Goal: Obtain resource: Download file/media

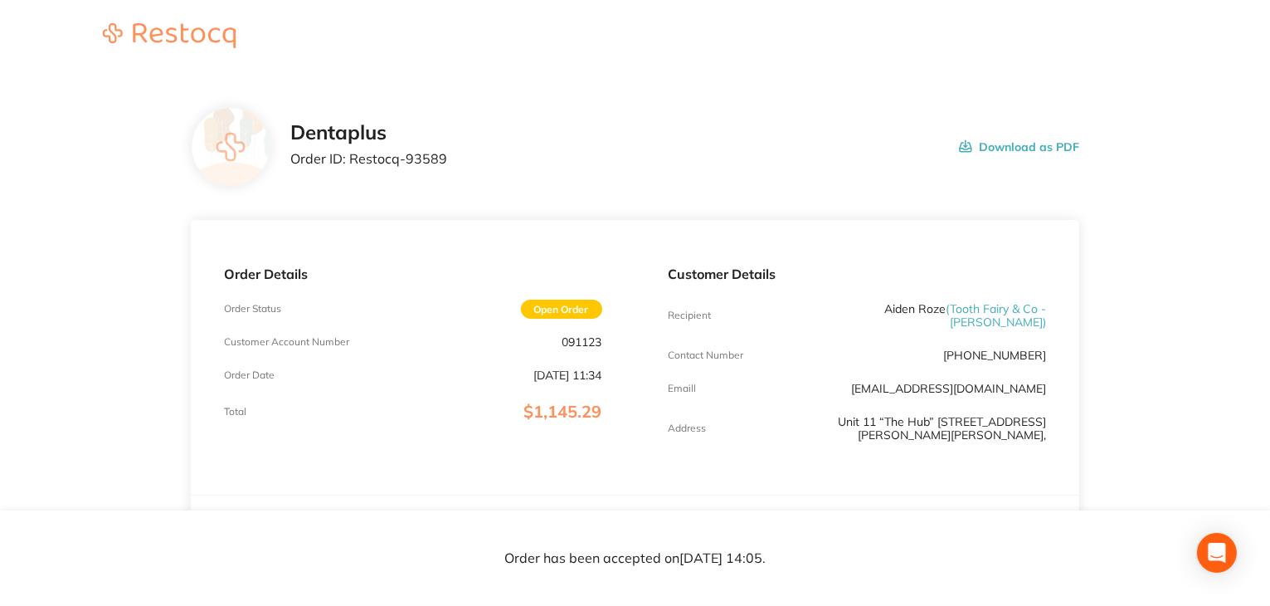
drag, startPoint x: 1049, startPoint y: 372, endPoint x: 919, endPoint y: 379, distance: 130.4
click at [919, 379] on div "Customer Details Recipient Aiden Roze ( Tooth Fairy & Co - [PERSON_NAME] ) Cont…" at bounding box center [857, 357] width 445 height 275
copy link "[DOMAIN_NAME]"
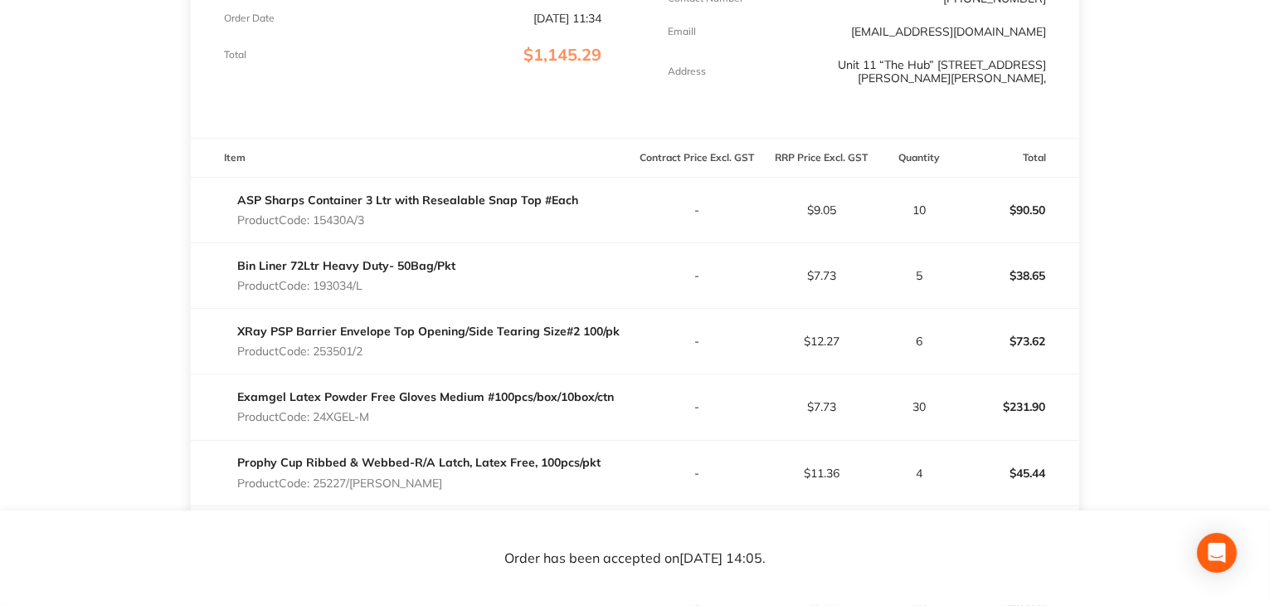
scroll to position [332, 0]
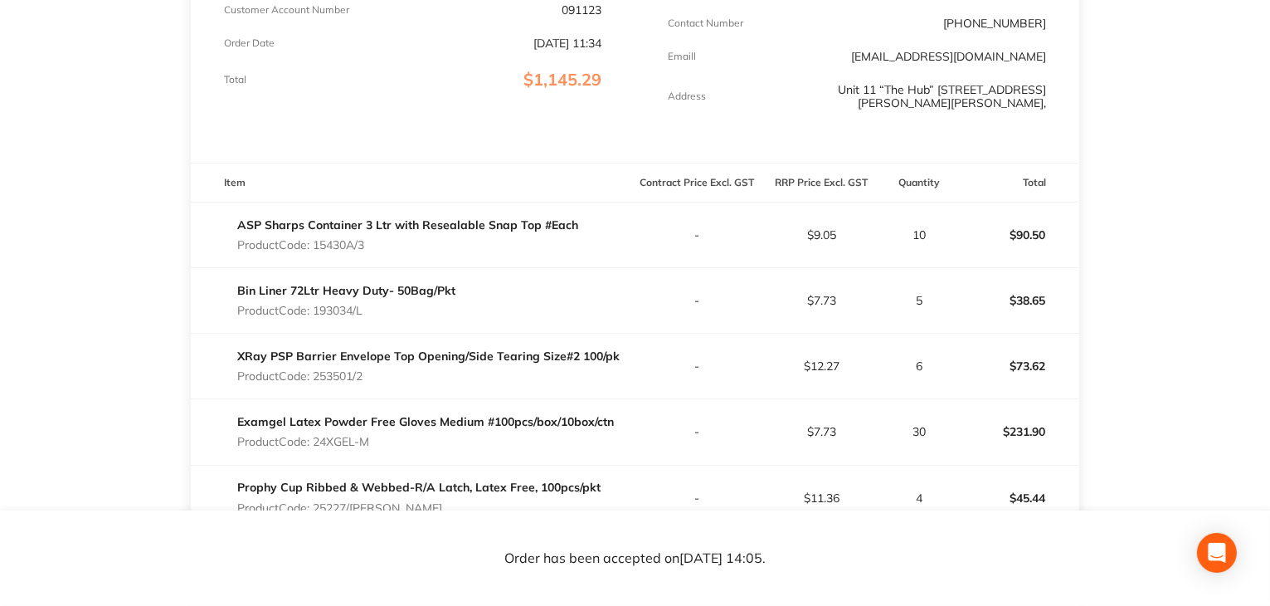
drag, startPoint x: 358, startPoint y: 230, endPoint x: 316, endPoint y: 232, distance: 42.4
click at [316, 238] on p "Product Code: 15430A/3" at bounding box center [407, 244] width 341 height 13
copy p "15430A/3"
drag, startPoint x: 315, startPoint y: 296, endPoint x: 382, endPoint y: 295, distance: 66.4
click at [382, 304] on p "Product Code: 193034/L" at bounding box center [346, 310] width 218 height 13
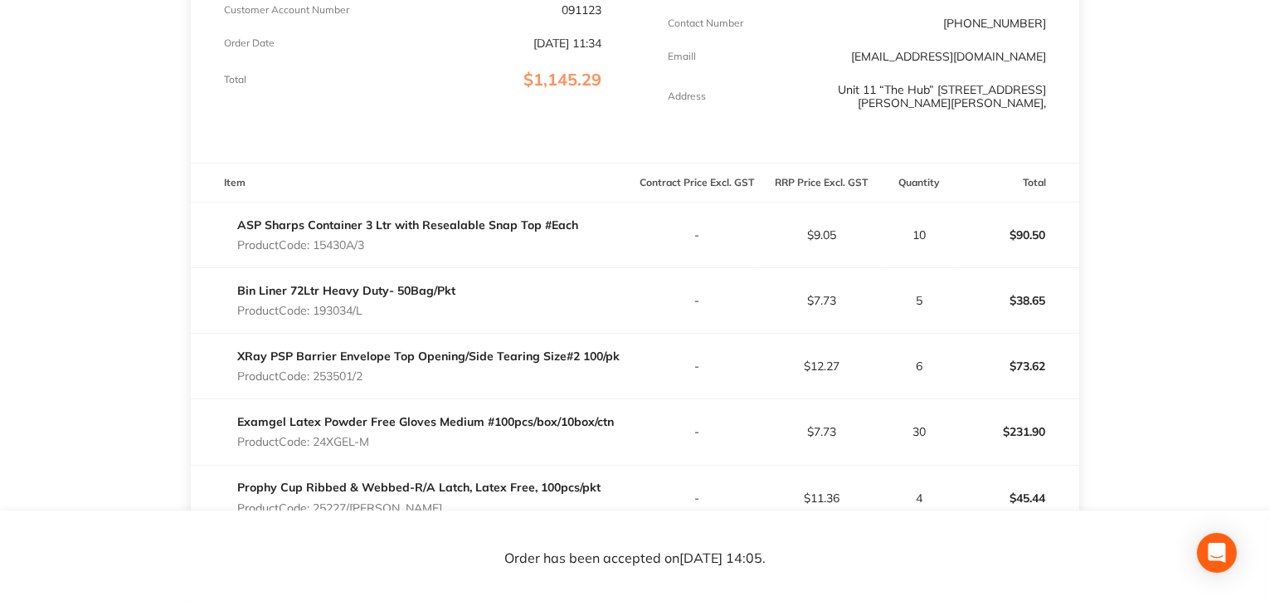
copy p "193034/L"
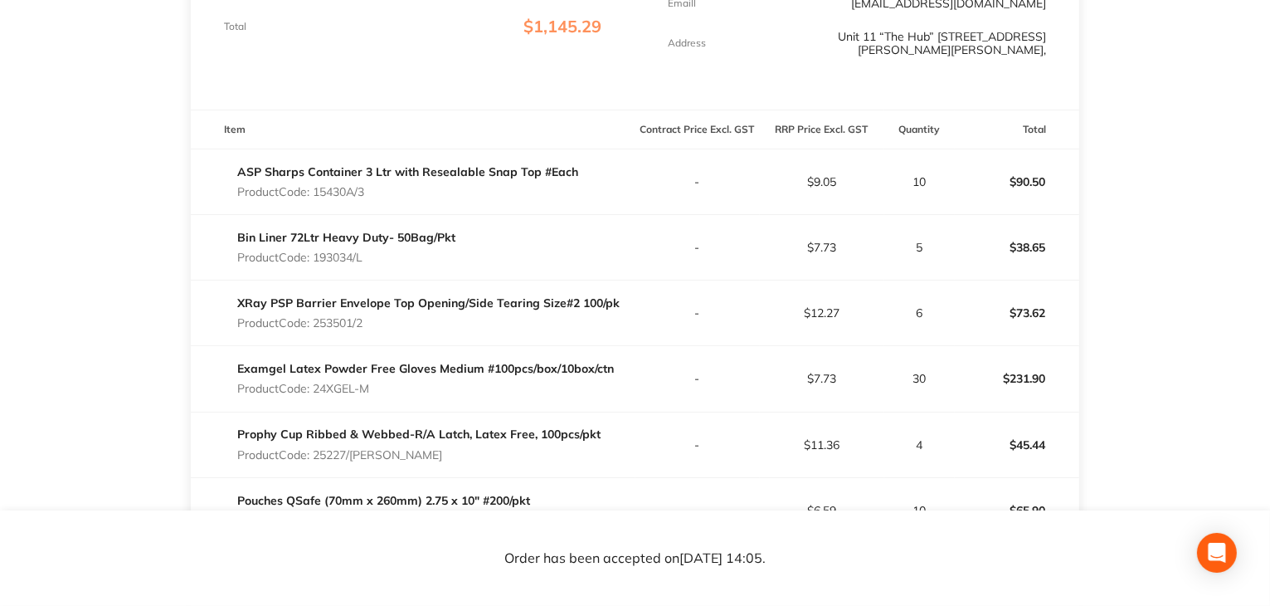
scroll to position [415, 0]
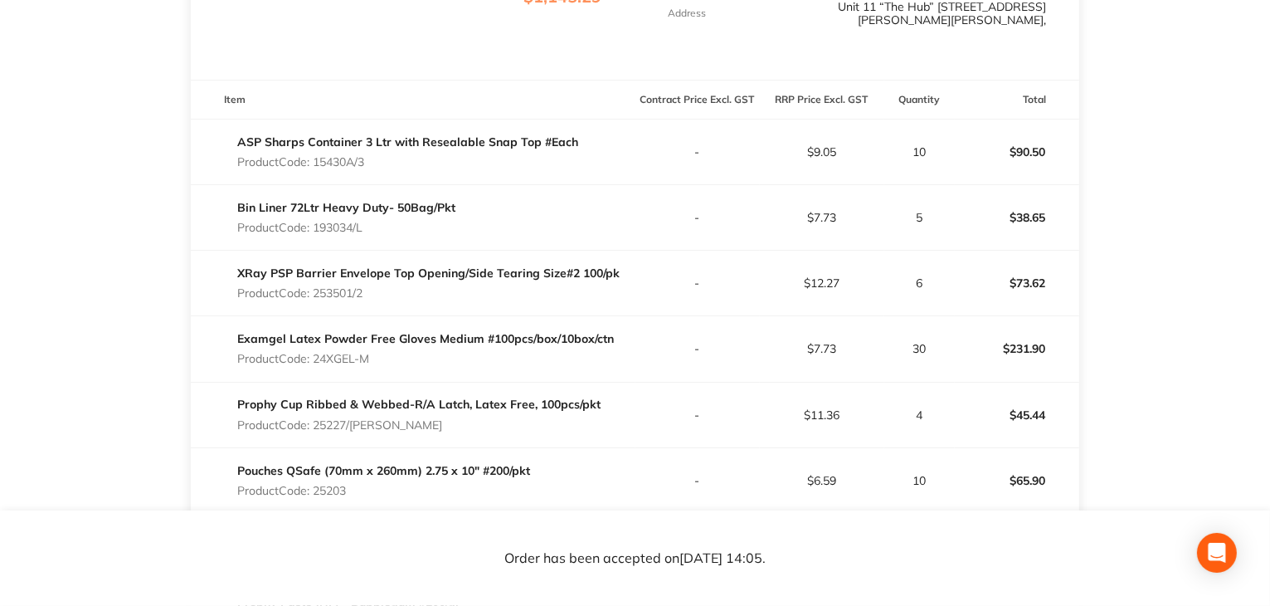
drag, startPoint x: 315, startPoint y: 279, endPoint x: 367, endPoint y: 281, distance: 52.3
click at [367, 286] on p "Product Code: 253501/2" at bounding box center [428, 292] width 382 height 13
copy p "253501/2"
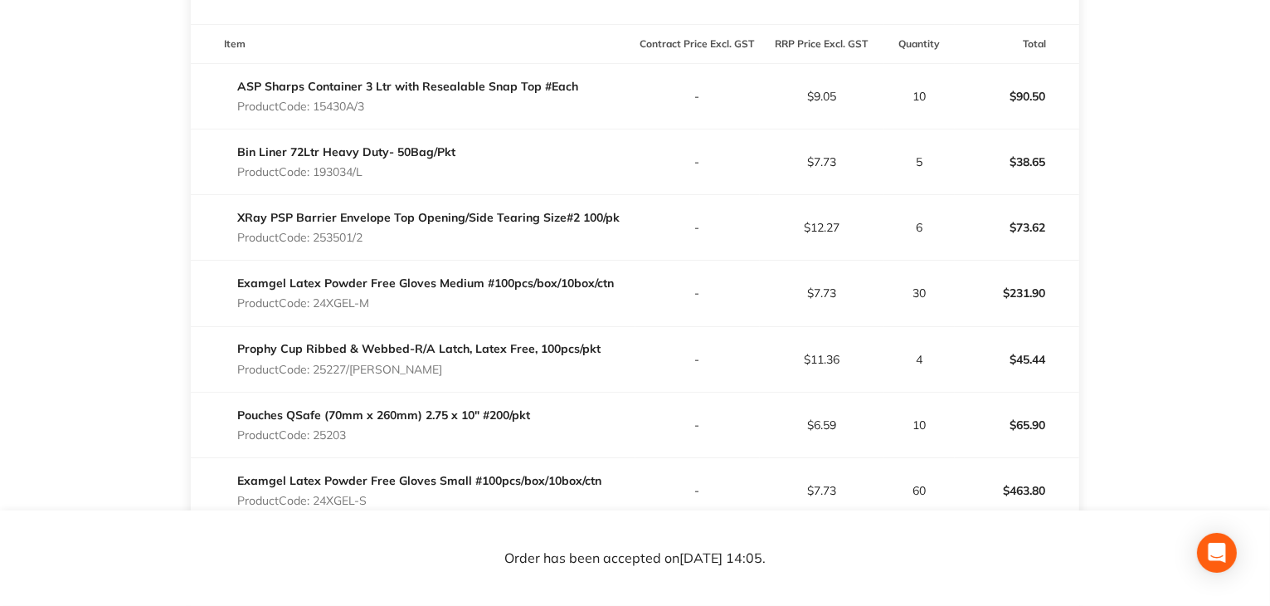
scroll to position [498, 0]
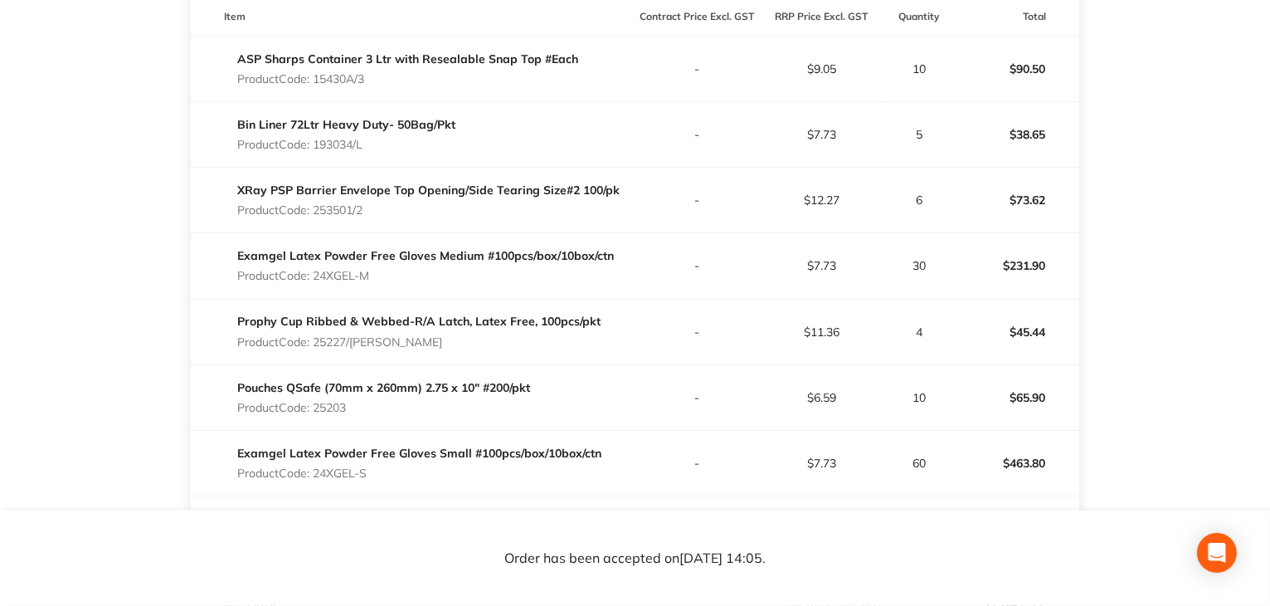
drag, startPoint x: 321, startPoint y: 260, endPoint x: 374, endPoint y: 260, distance: 53.1
click at [374, 269] on p "Product Code: 24XGEL-M" at bounding box center [425, 275] width 377 height 13
copy p "24XGEL-M"
drag, startPoint x: 847, startPoint y: 246, endPoint x: 813, endPoint y: 250, distance: 34.2
click at [813, 259] on p "$7.73" at bounding box center [822, 265] width 123 height 13
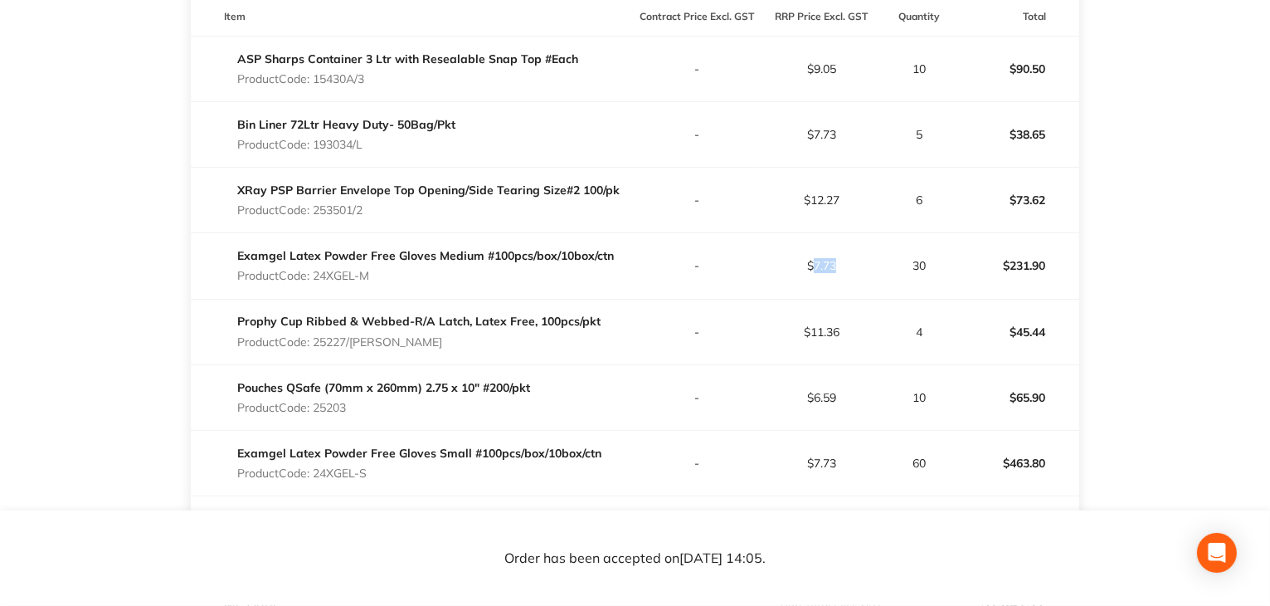
copy p "7.73"
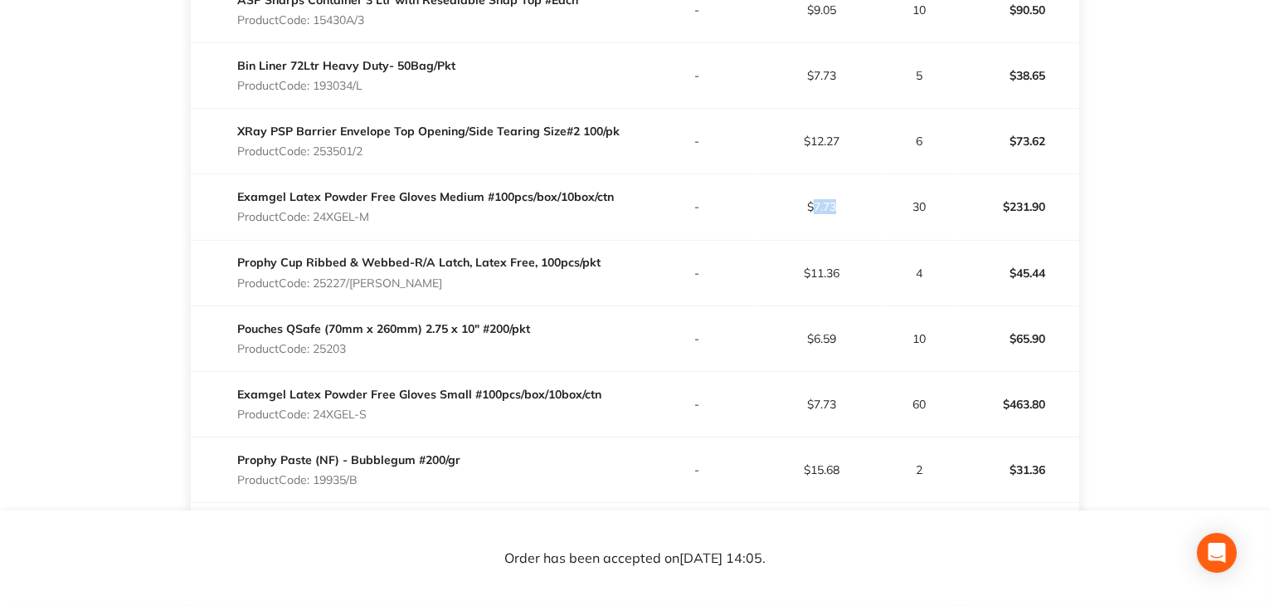
scroll to position [581, 0]
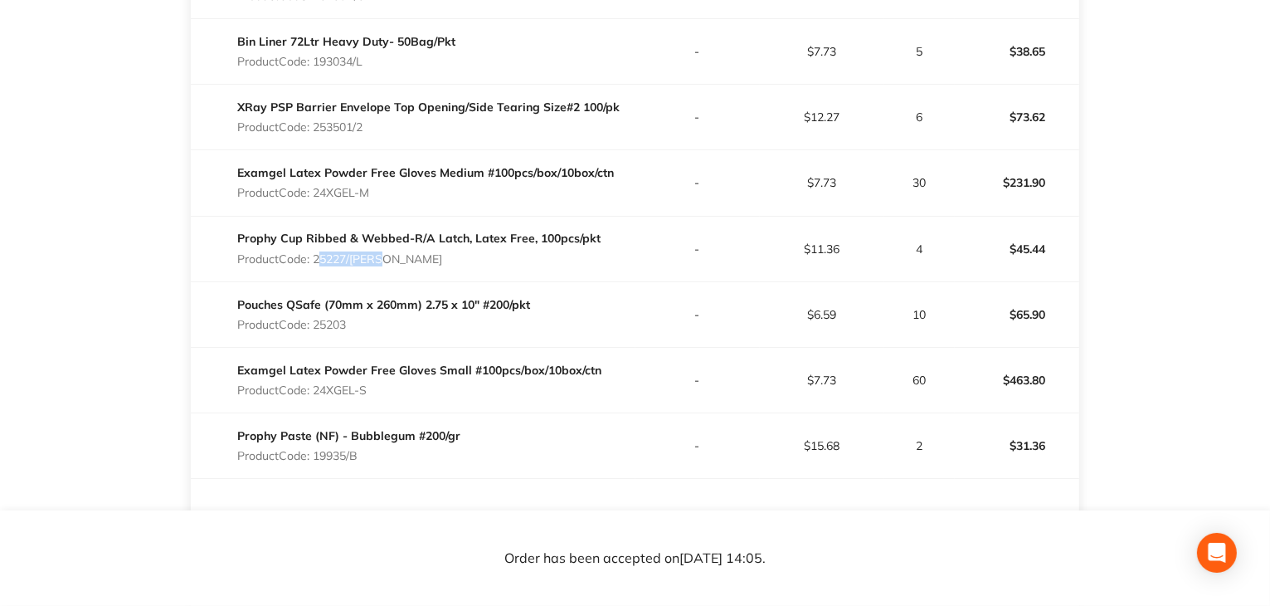
drag, startPoint x: 315, startPoint y: 246, endPoint x: 390, endPoint y: 245, distance: 74.7
click at [390, 252] on p "Product Code: 25227/[PERSON_NAME]" at bounding box center [418, 258] width 363 height 13
copy p "25227/[PERSON_NAME]"
drag, startPoint x: 913, startPoint y: 236, endPoint x: 922, endPoint y: 238, distance: 8.5
click at [927, 242] on p "4" at bounding box center [920, 248] width 70 height 13
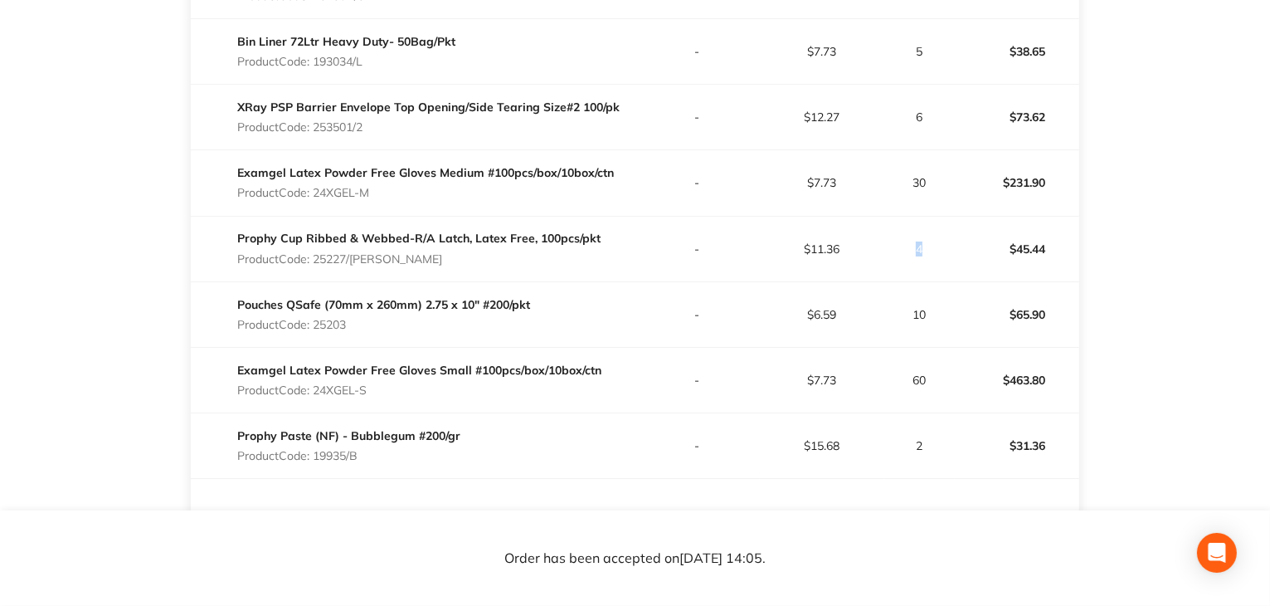
copy p "4"
drag, startPoint x: 812, startPoint y: 236, endPoint x: 855, endPoint y: 236, distance: 43.1
click at [855, 242] on p "$11.36" at bounding box center [822, 248] width 123 height 13
copy p "11.36"
drag, startPoint x: 315, startPoint y: 311, endPoint x: 355, endPoint y: 309, distance: 39.9
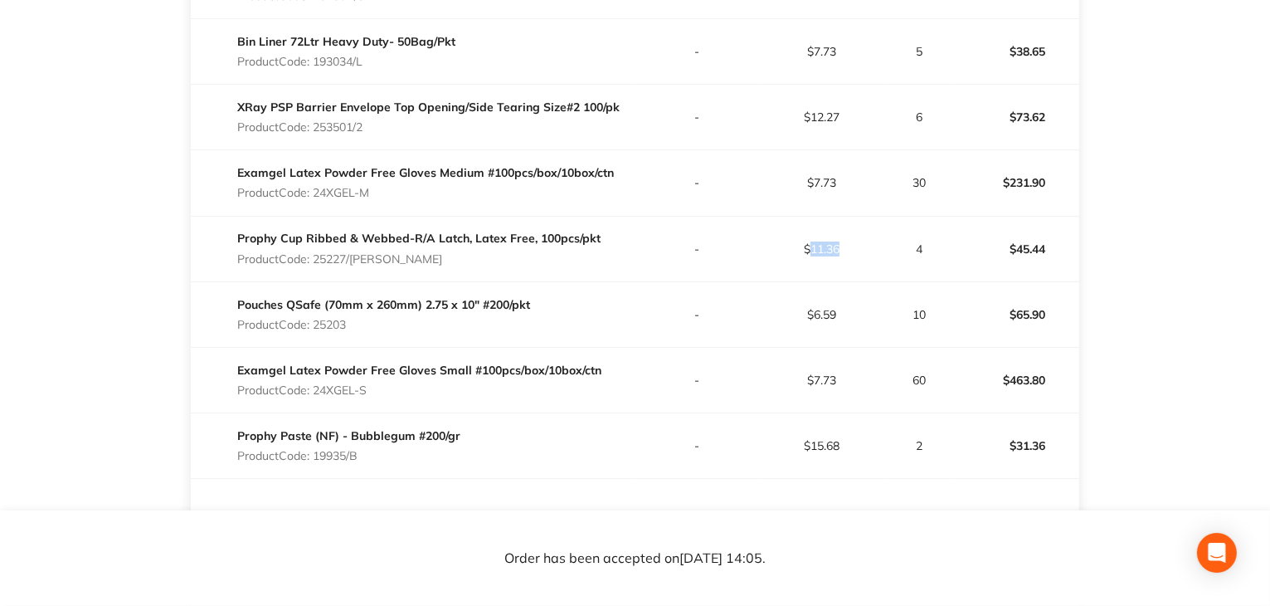
click at [355, 318] on p "Product Code: 25203" at bounding box center [383, 324] width 293 height 13
copy p "25203"
drag, startPoint x: 912, startPoint y: 300, endPoint x: 939, endPoint y: 299, distance: 26.6
click at [939, 308] on p "10" at bounding box center [920, 314] width 70 height 13
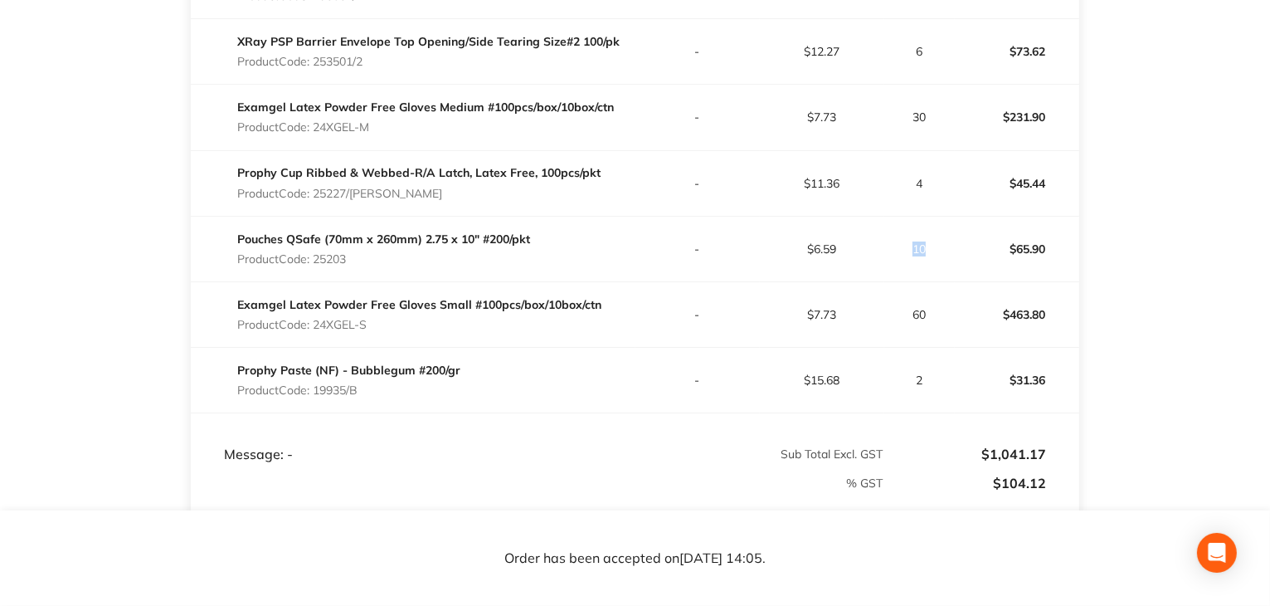
scroll to position [664, 0]
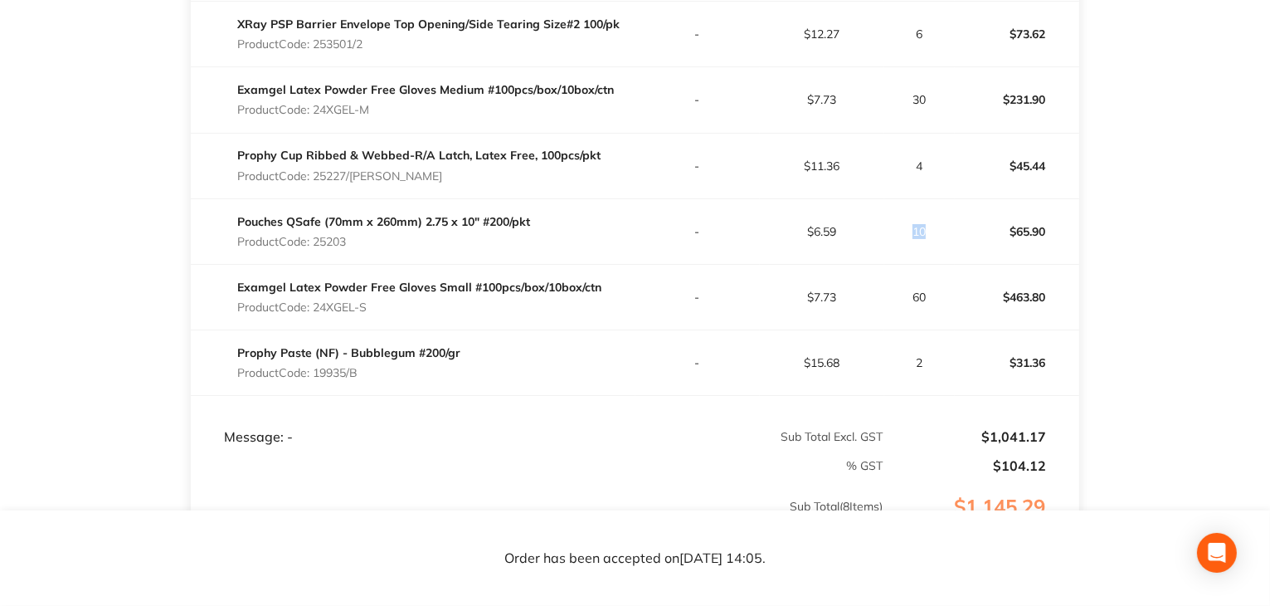
drag, startPoint x: 315, startPoint y: 293, endPoint x: 368, endPoint y: 291, distance: 53.1
click at [368, 300] on p "Product Code: 24XGEL-S" at bounding box center [419, 306] width 364 height 13
drag, startPoint x: 911, startPoint y: 283, endPoint x: 924, endPoint y: 285, distance: 13.4
click at [924, 290] on p "60" at bounding box center [920, 296] width 70 height 13
drag, startPoint x: 814, startPoint y: 284, endPoint x: 856, endPoint y: 286, distance: 42.4
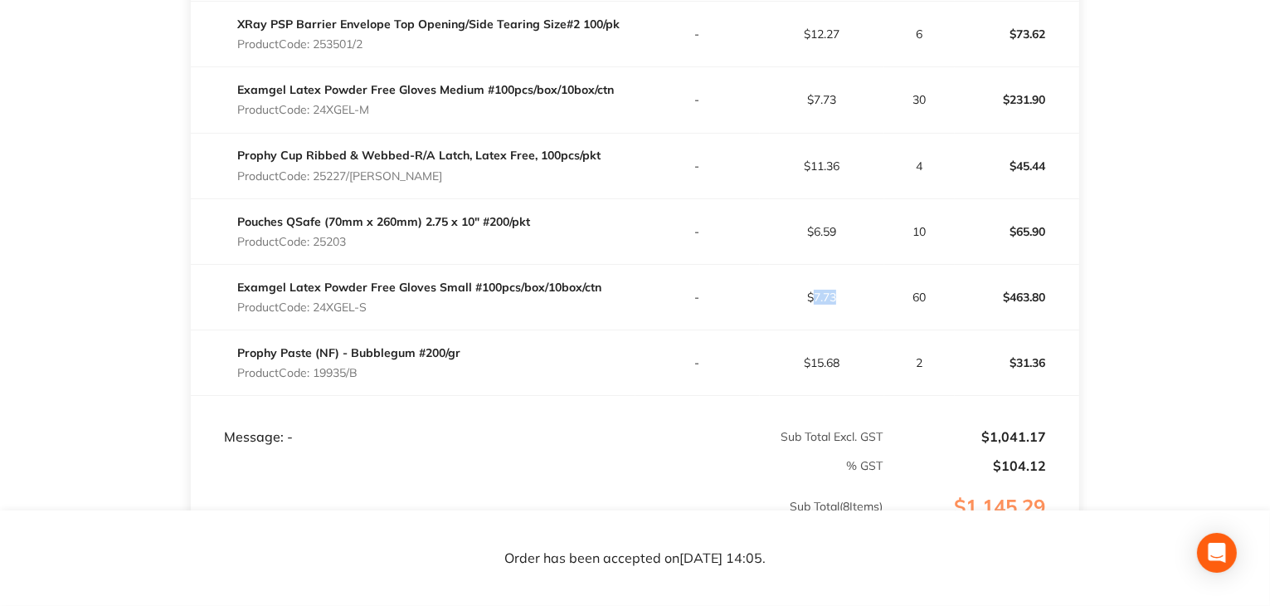
click at [856, 290] on p "$7.73" at bounding box center [822, 296] width 123 height 13
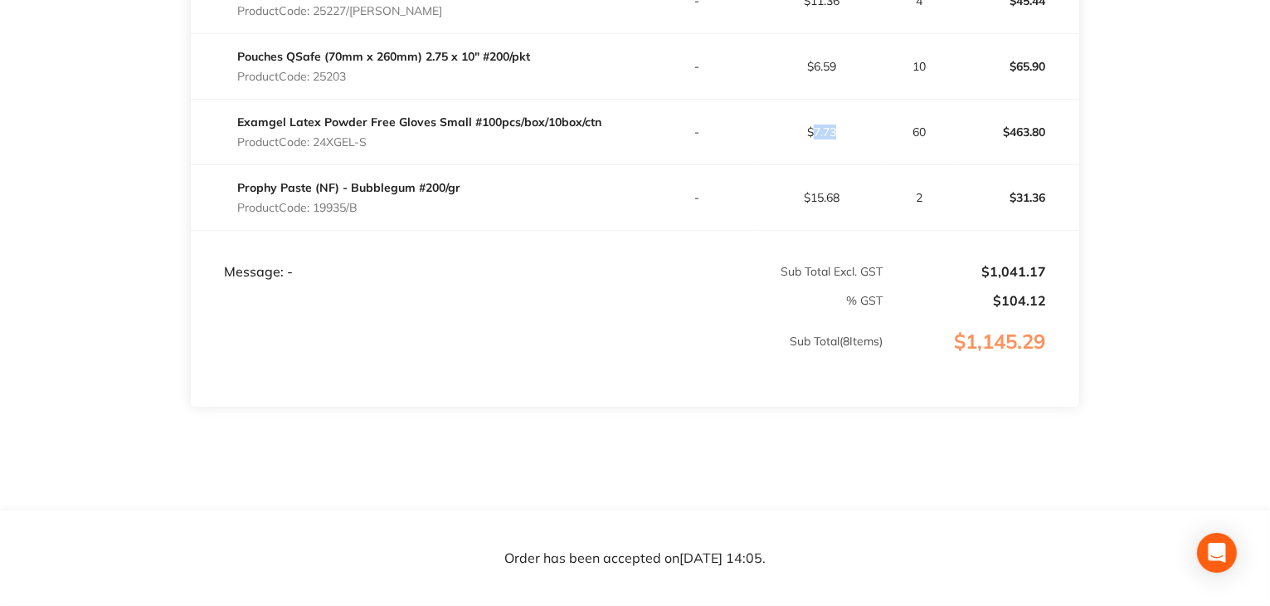
scroll to position [830, 0]
click at [319, 200] on p "Product Code: 19935/B" at bounding box center [348, 206] width 223 height 13
drag, startPoint x: 316, startPoint y: 192, endPoint x: 395, endPoint y: 191, distance: 78.8
click at [395, 200] on p "Product Code: 19935/B" at bounding box center [348, 206] width 223 height 13
drag, startPoint x: 909, startPoint y: 181, endPoint x: 918, endPoint y: 186, distance: 10.4
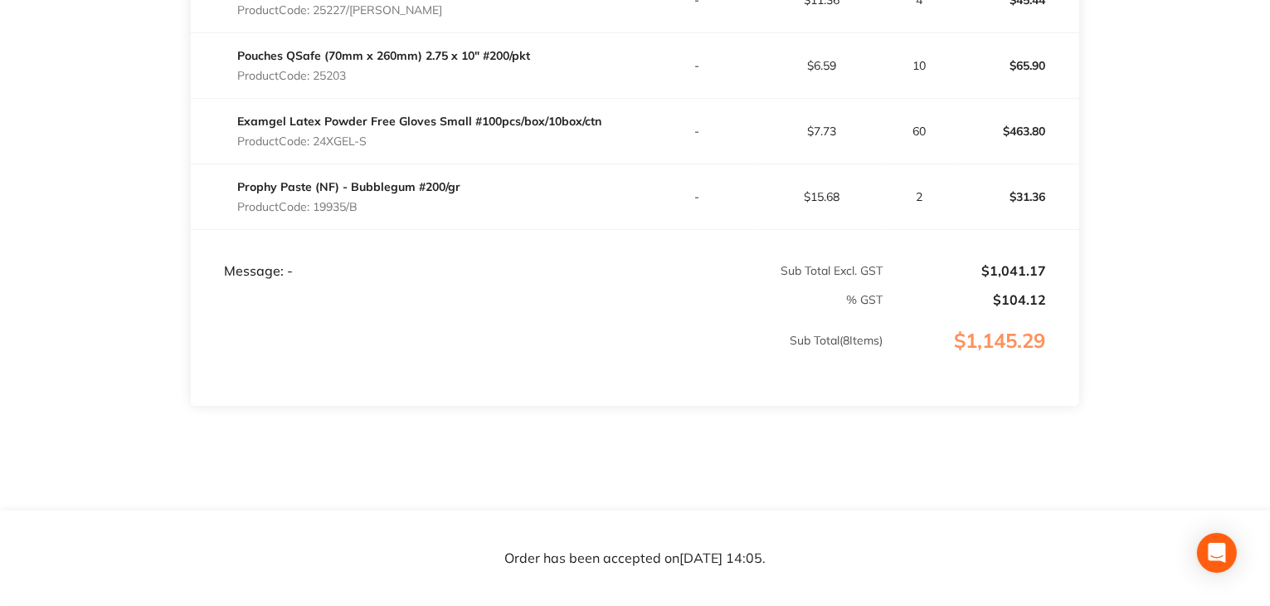
click at [918, 190] on p "2" at bounding box center [920, 196] width 70 height 13
click at [917, 190] on p "2" at bounding box center [920, 196] width 70 height 13
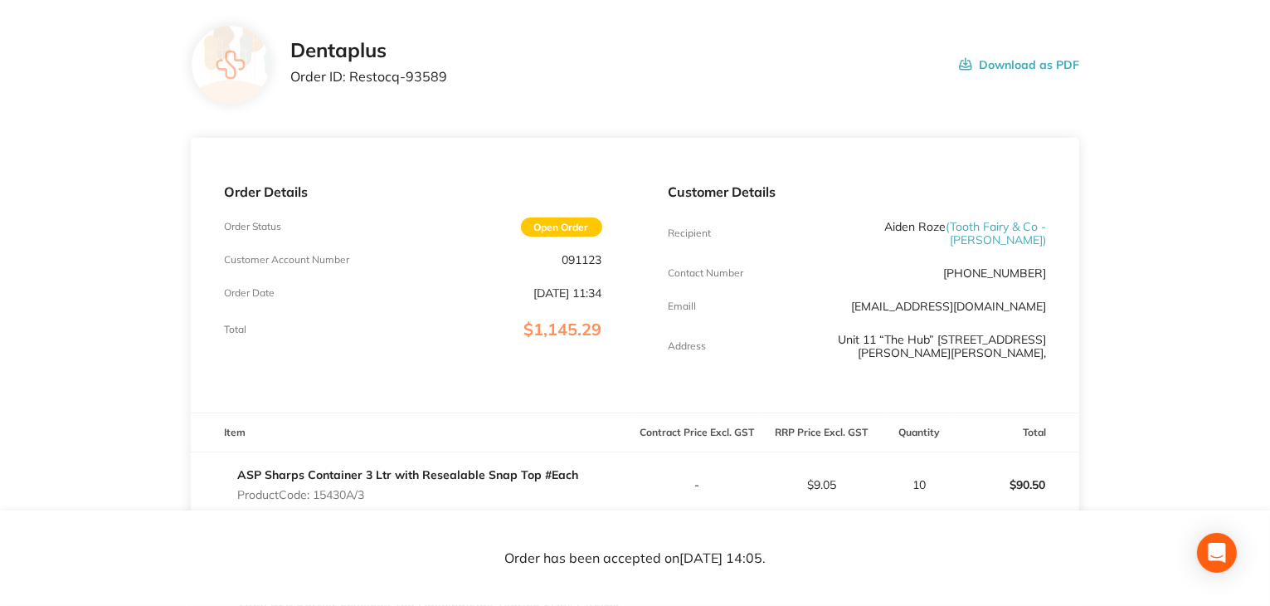
scroll to position [83, 0]
click at [1012, 69] on button "Download as PDF" at bounding box center [1019, 63] width 120 height 51
drag, startPoint x: 292, startPoint y: 78, endPoint x: 448, endPoint y: 69, distance: 156.2
click at [448, 69] on div "Dentaplus Order ID: Restocq- 93589 Download as PDF" at bounding box center [685, 63] width 790 height 51
click at [992, 64] on button "Download as PDF" at bounding box center [1019, 63] width 120 height 51
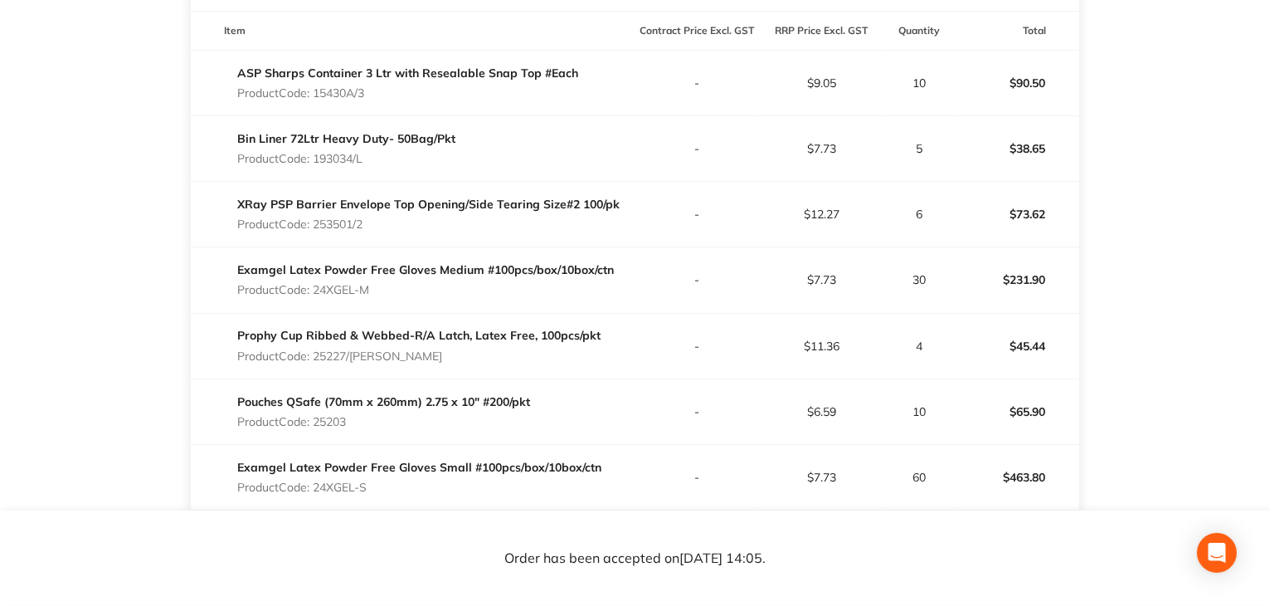
scroll to position [415, 0]
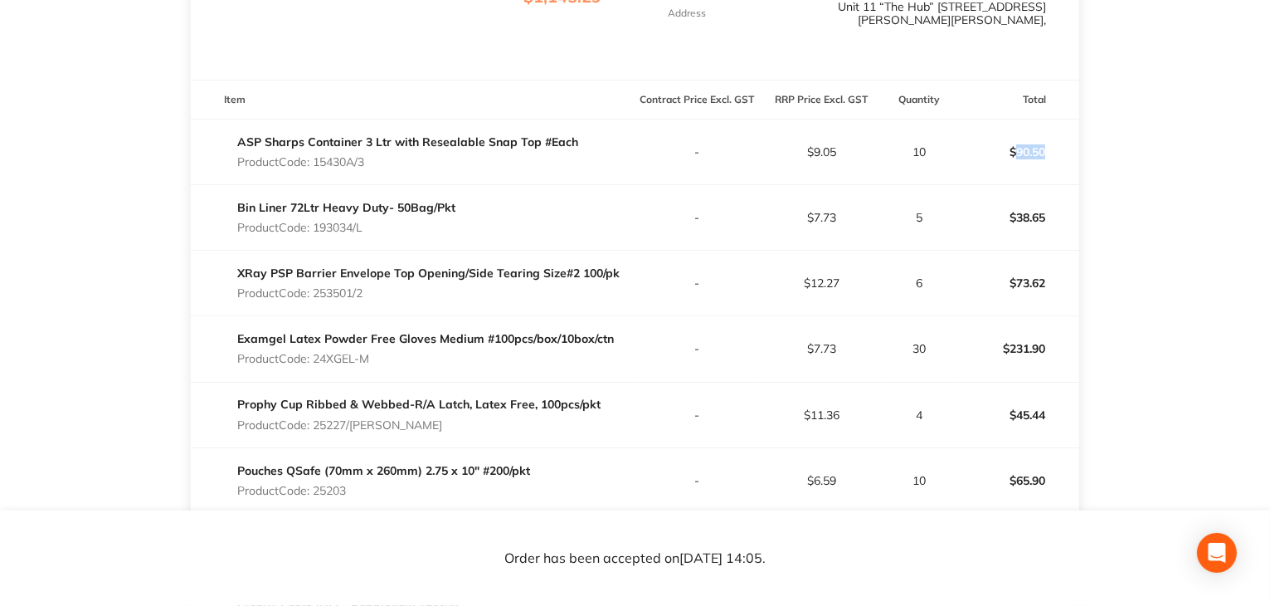
drag, startPoint x: 1015, startPoint y: 141, endPoint x: 1055, endPoint y: 144, distance: 40.0
click at [1054, 144] on p "$90.50" at bounding box center [1017, 152] width 123 height 40
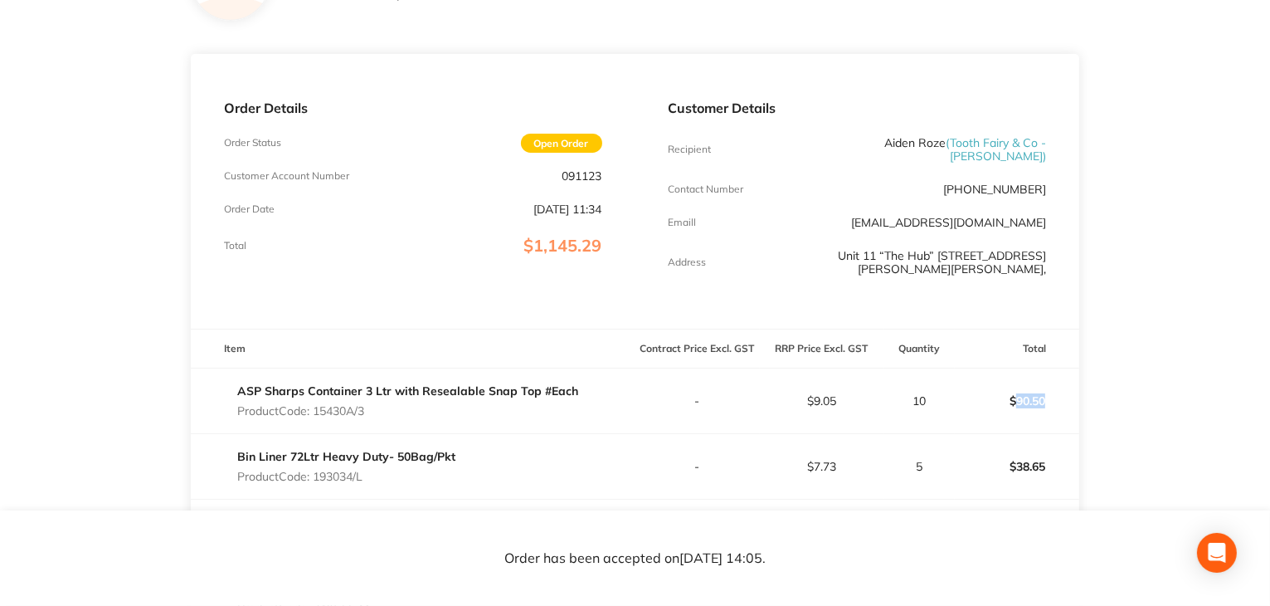
scroll to position [0, 0]
